Goal: Information Seeking & Learning: Learn about a topic

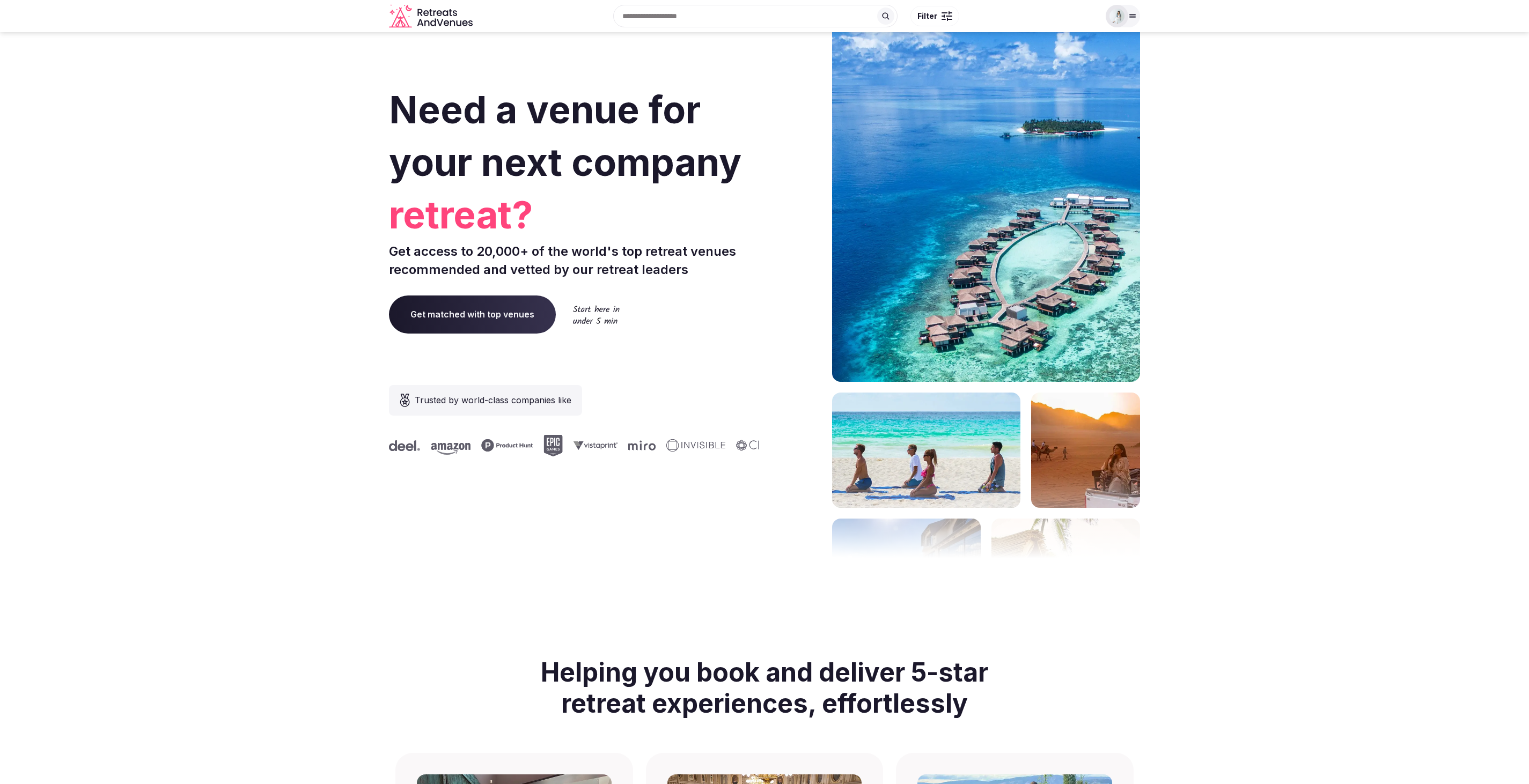
click at [1125, 10] on div at bounding box center [1116, 16] width 22 height 22
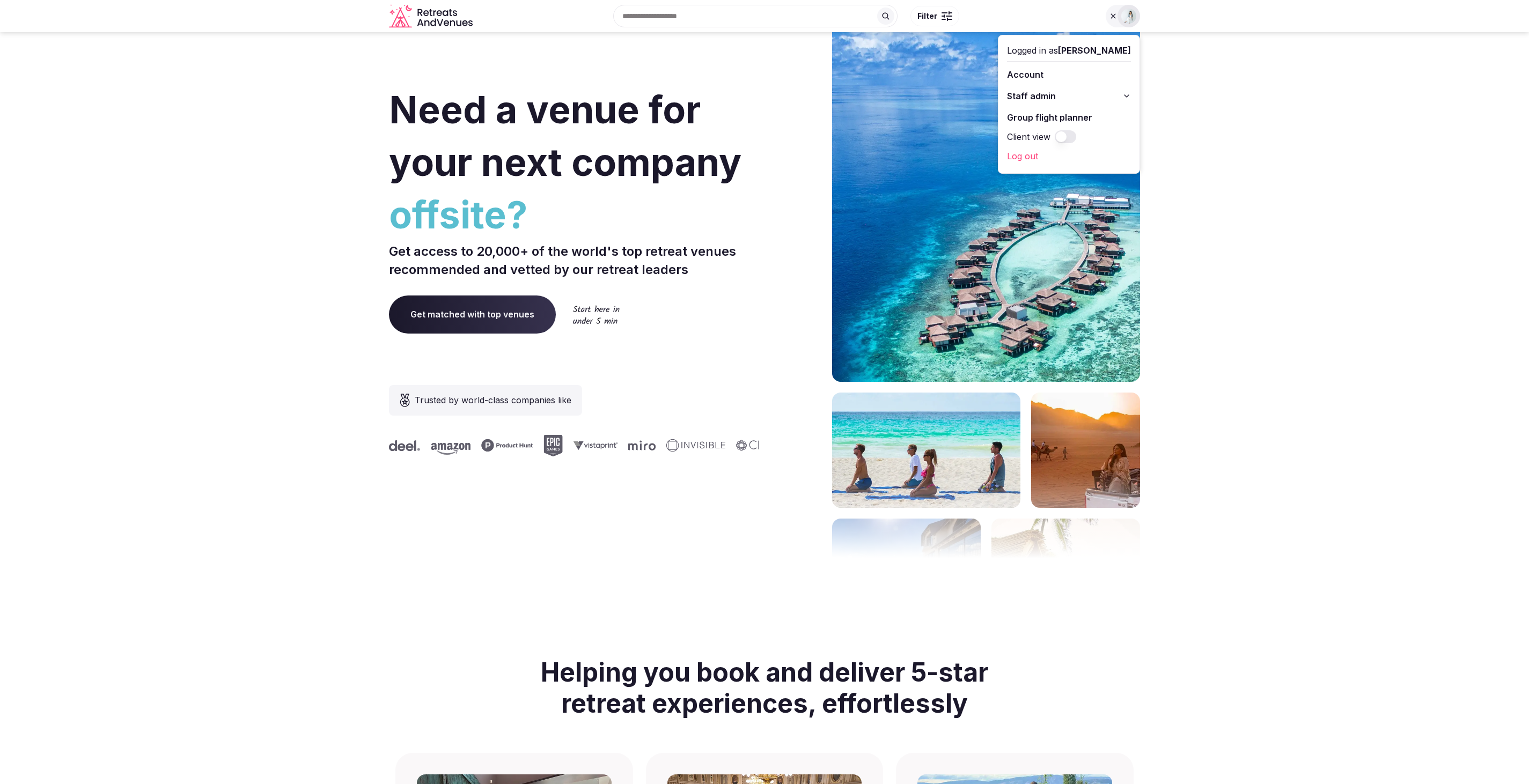
click at [1018, 153] on link "Log out" at bounding box center [1069, 156] width 124 height 17
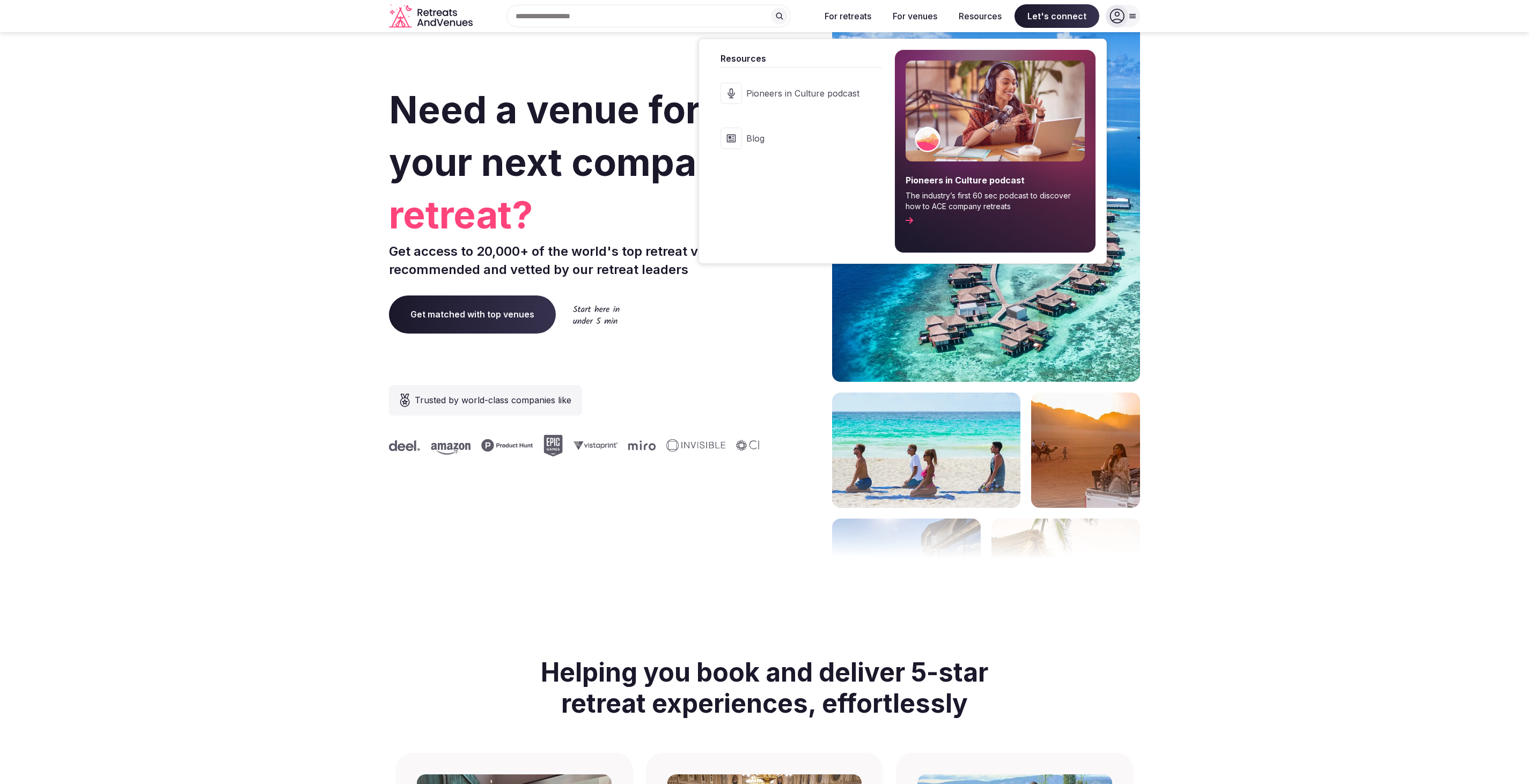
click at [774, 123] on link "Blog" at bounding box center [796, 138] width 173 height 43
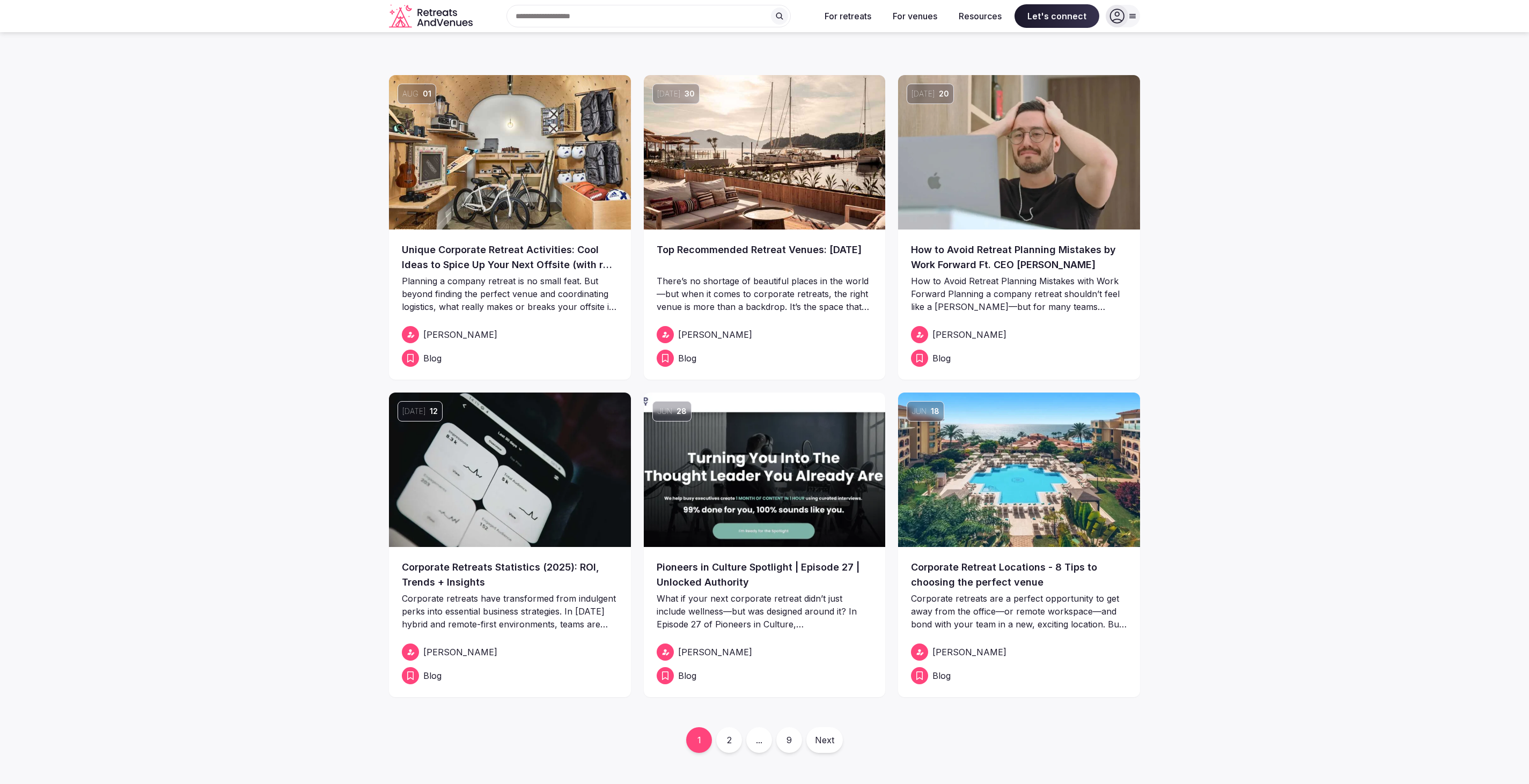
click at [270, 336] on section "Aug 01 Unique Corporate Retreat Activities: Cool Ideas to Spice Up Your Next Of…" at bounding box center [764, 414] width 1529 height 764
